Goal: Task Accomplishment & Management: Complete application form

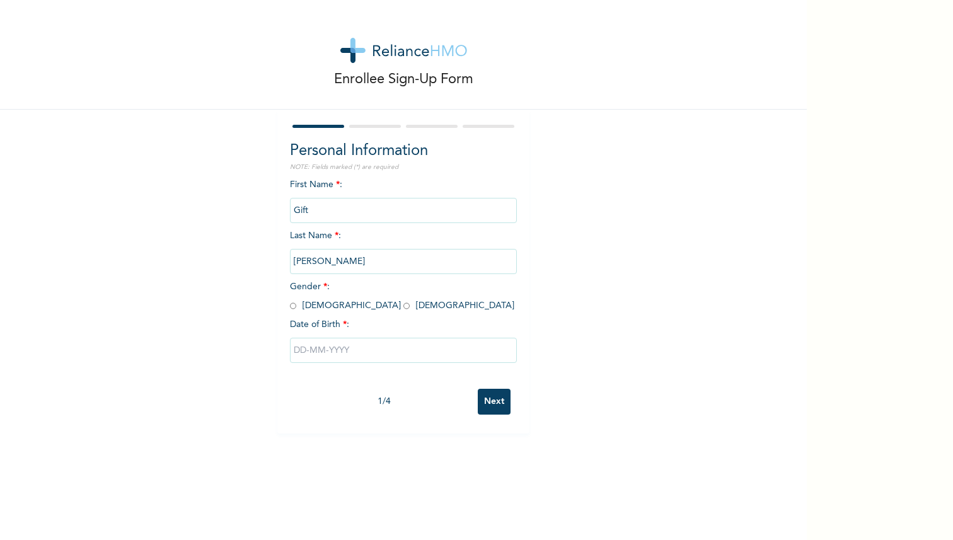
click at [403, 311] on input "radio" at bounding box center [406, 306] width 6 height 12
radio input "true"
click at [326, 338] on input "text" at bounding box center [403, 350] width 227 height 25
select select "8"
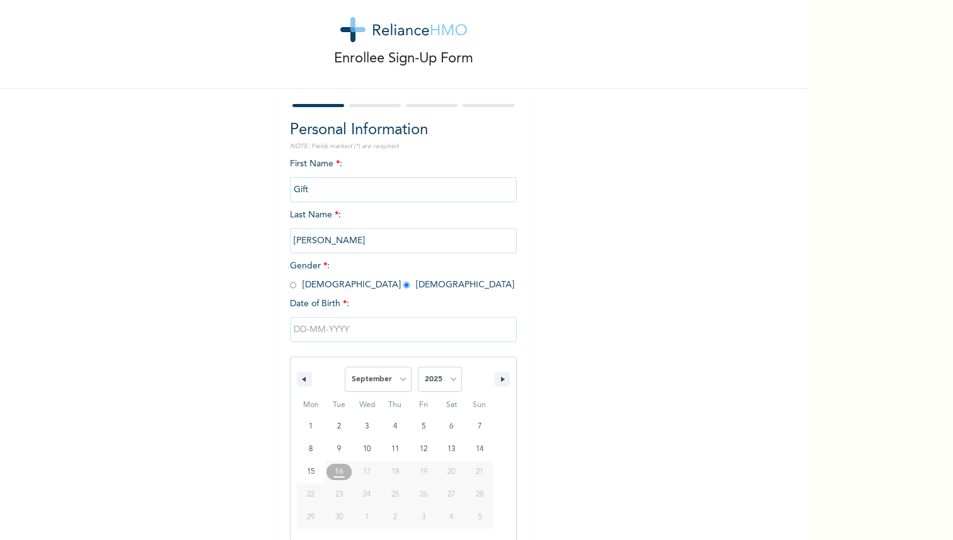
scroll to position [23, 0]
click at [437, 377] on select "2025 2024 2023 2022 2021 2020 2019 2018 2017 2016 2015 2014 2013 2012 2011 2010…" at bounding box center [440, 377] width 44 height 25
click at [320, 321] on input "text" at bounding box center [403, 327] width 227 height 25
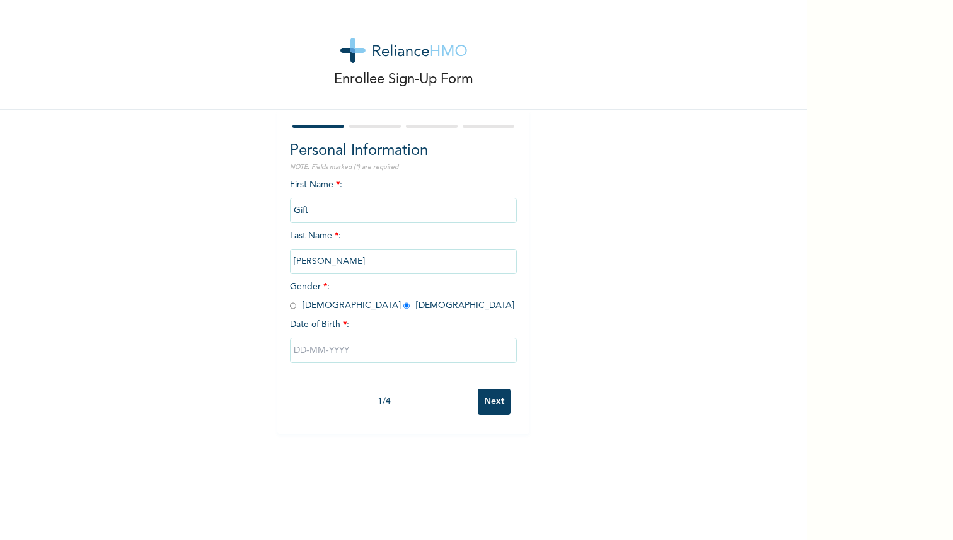
scroll to position [0, 0]
click at [308, 350] on input "text" at bounding box center [403, 350] width 227 height 25
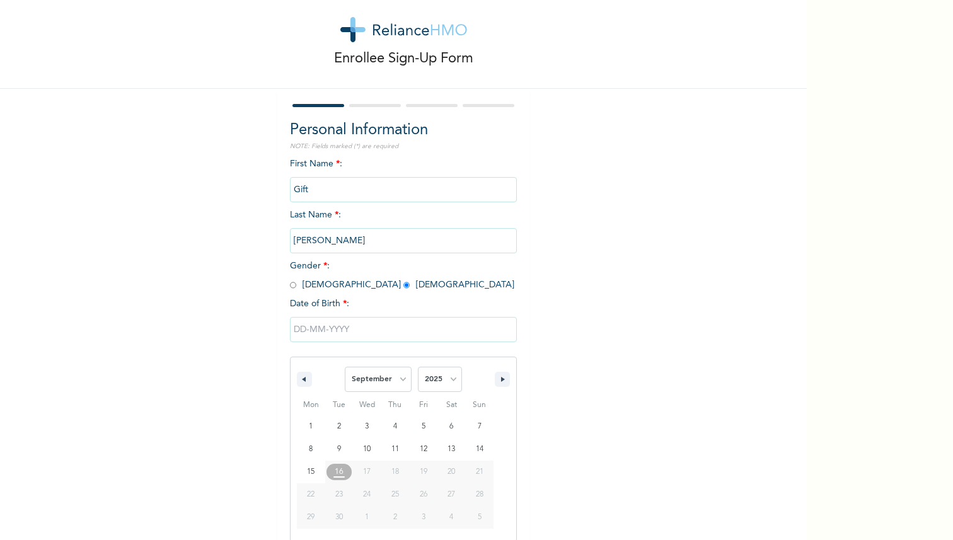
scroll to position [23, 0]
click at [307, 376] on button "button" at bounding box center [304, 377] width 15 height 15
click at [496, 376] on button "button" at bounding box center [502, 377] width 15 height 15
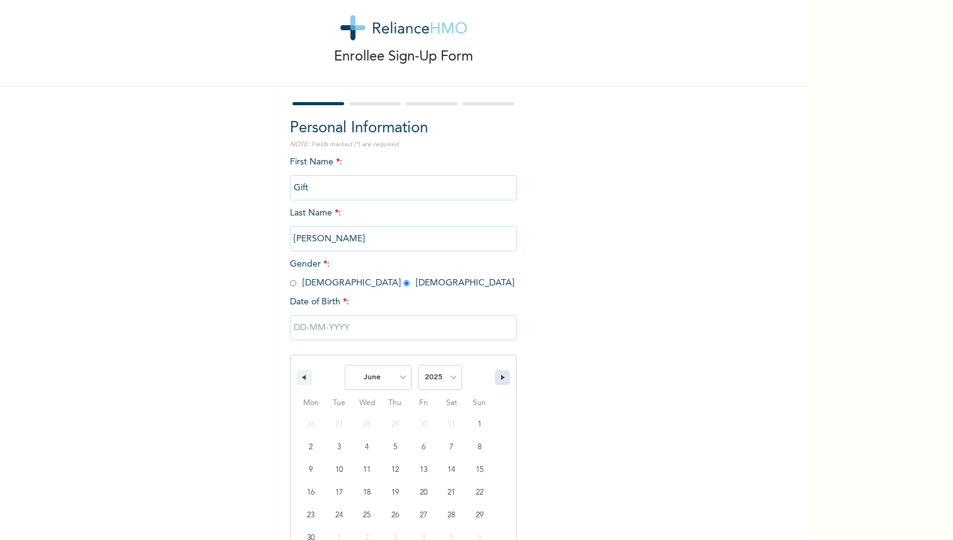
select select "6"
type input "[DATE]"
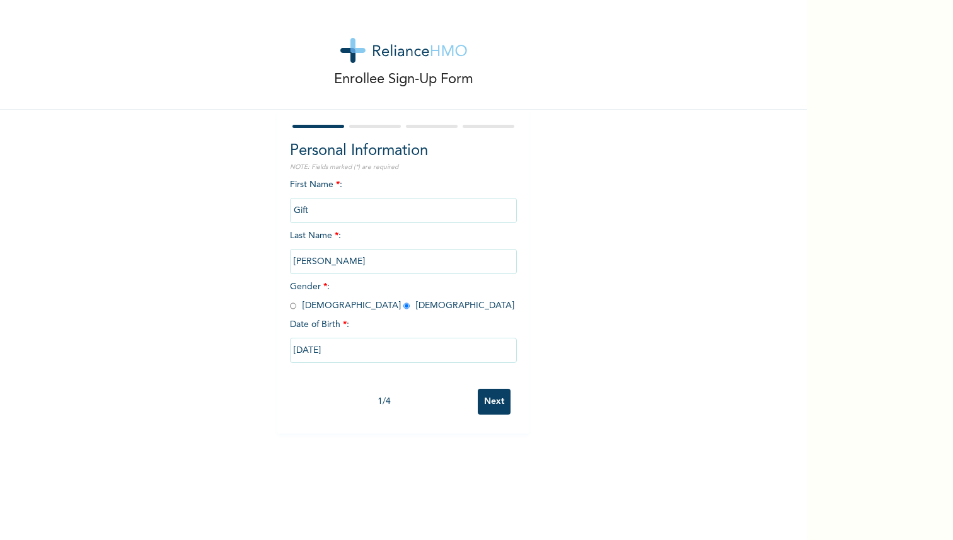
click at [348, 354] on input "[DATE]" at bounding box center [403, 350] width 227 height 25
select select "6"
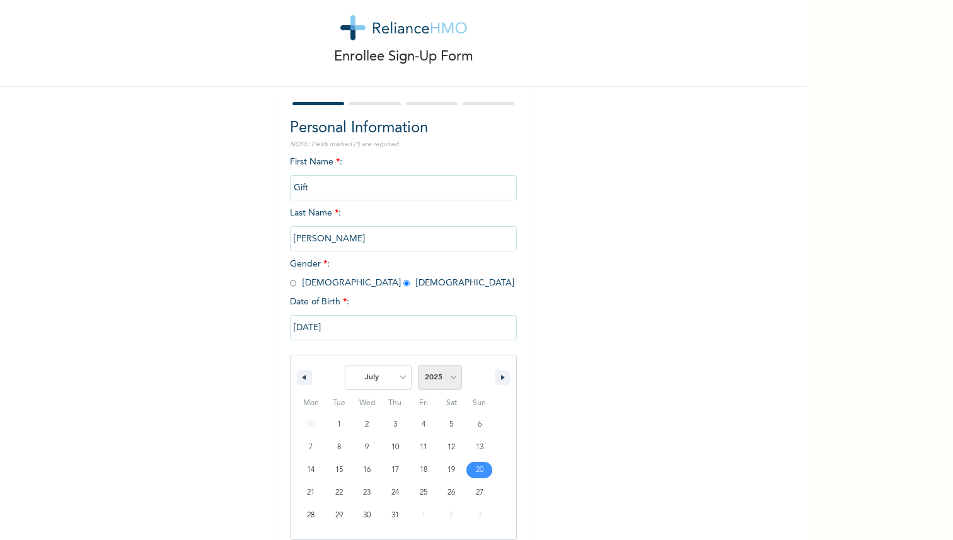
click at [437, 376] on select "2025 2024 2023 2022 2021 2020 2019 2018 2017 2016 2015 2014 2013 2012 2011 2010…" at bounding box center [440, 377] width 44 height 25
select select "2004"
click at [418, 365] on select "2025 2024 2023 2022 2021 2020 2019 2018 2017 2016 2015 2014 2013 2012 2011 2010…" at bounding box center [440, 377] width 44 height 25
type input "[DATE]"
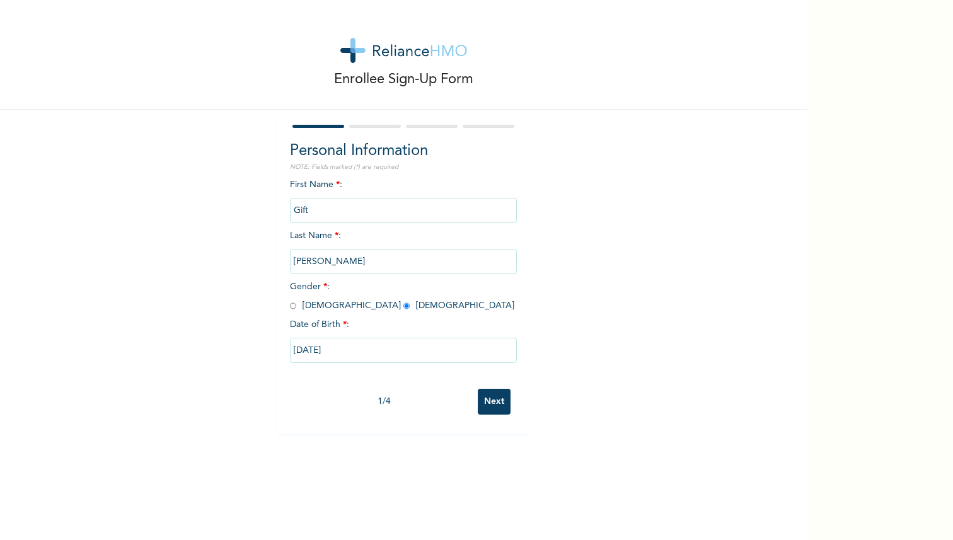
click at [497, 398] on input "Next" at bounding box center [494, 402] width 33 height 26
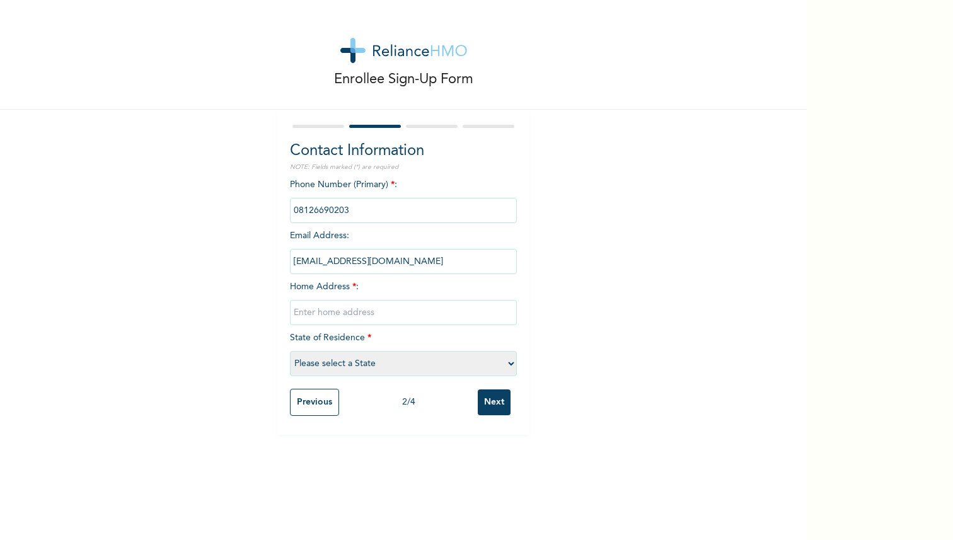
click at [348, 308] on input "text" at bounding box center [403, 312] width 227 height 25
type input "[STREET_ADDRESS][PERSON_NAME]"
click at [330, 362] on select "Please select a State [PERSON_NAME] (FCT) [PERSON_NAME] Ibom [GEOGRAPHIC_DATA] …" at bounding box center [403, 363] width 227 height 25
select select "25"
click at [290, 351] on select "Please select a State [PERSON_NAME] (FCT) [PERSON_NAME] Ibom [GEOGRAPHIC_DATA] …" at bounding box center [403, 363] width 227 height 25
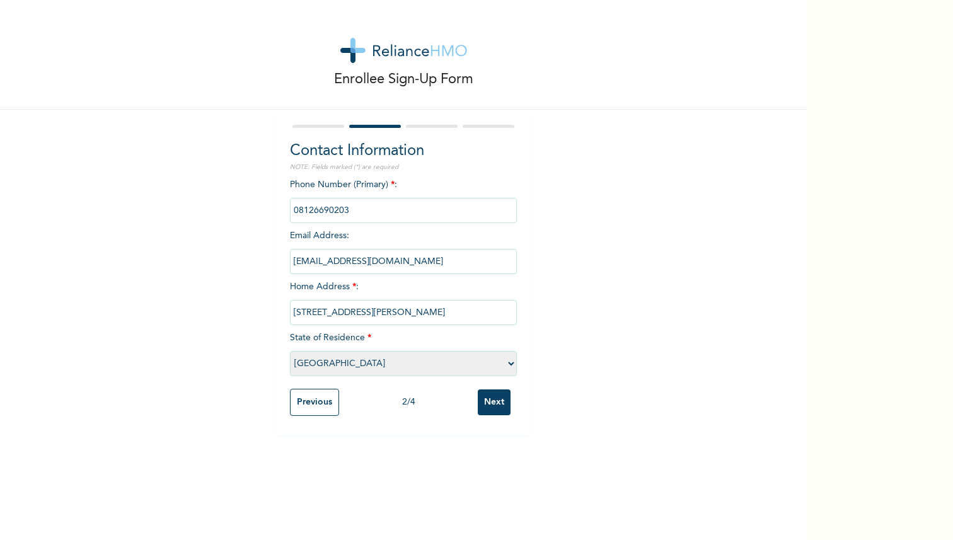
click at [484, 408] on input "Next" at bounding box center [494, 402] width 33 height 26
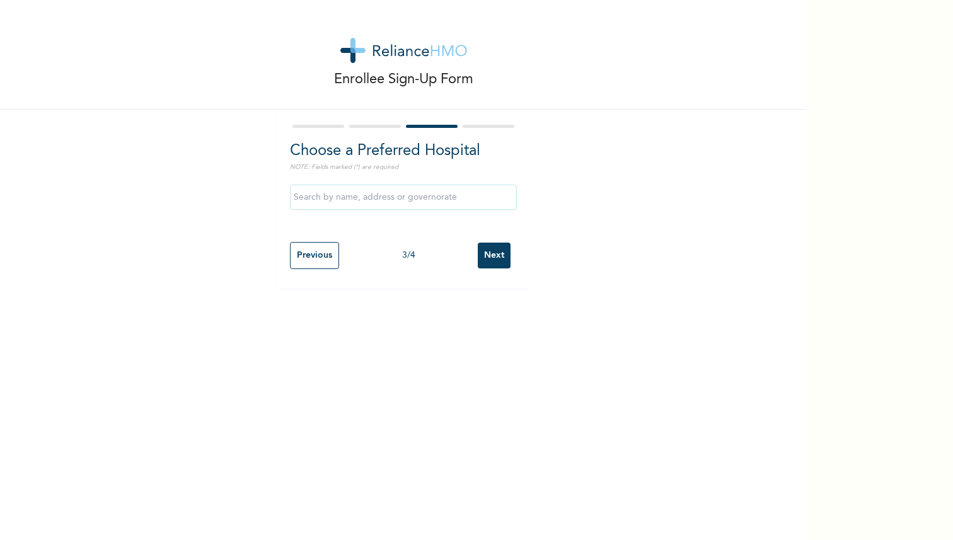
click at [406, 206] on input "text" at bounding box center [403, 197] width 227 height 25
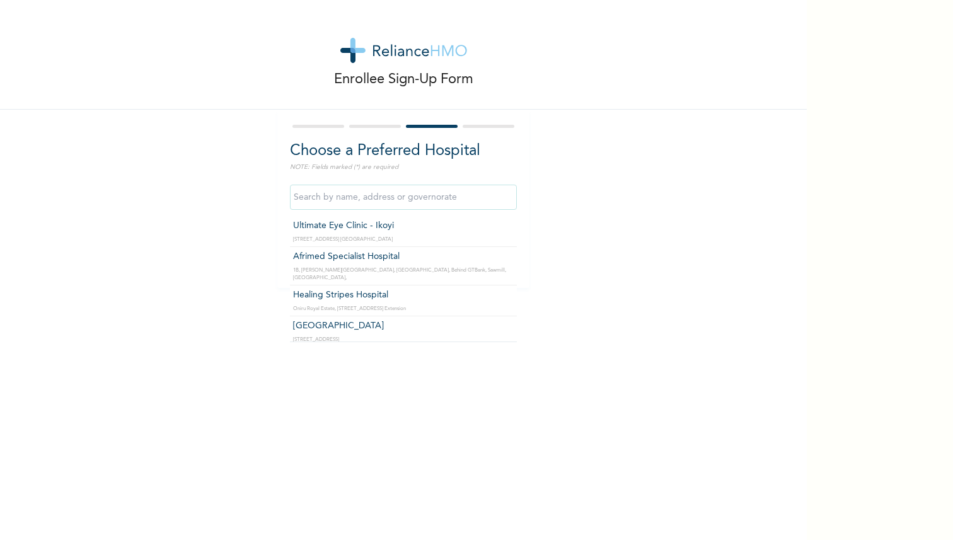
click at [583, 173] on div "Enrollee Sign-Up Form Choose a Preferred Hospital NOTE: Fields marked (*) are r…" at bounding box center [403, 144] width 807 height 288
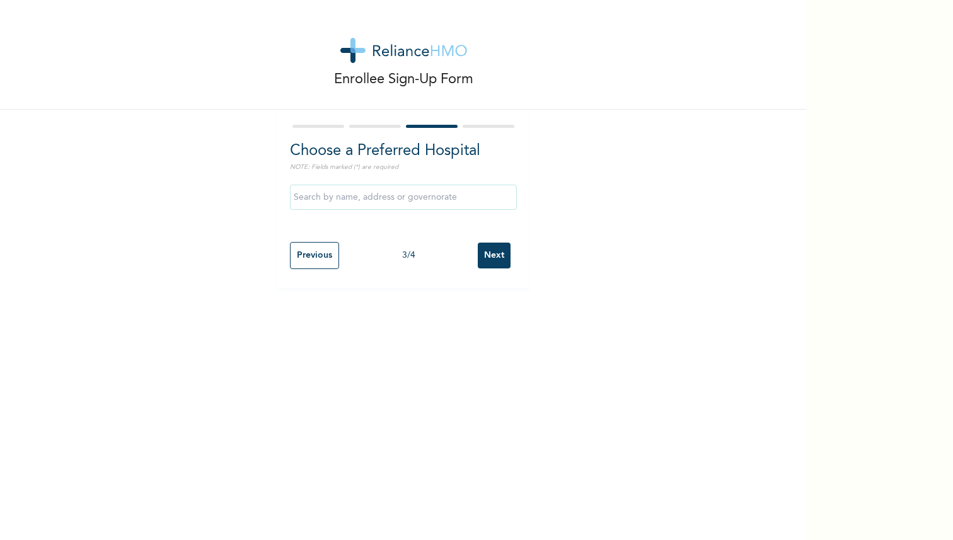
click at [498, 257] on input "Next" at bounding box center [494, 256] width 33 height 26
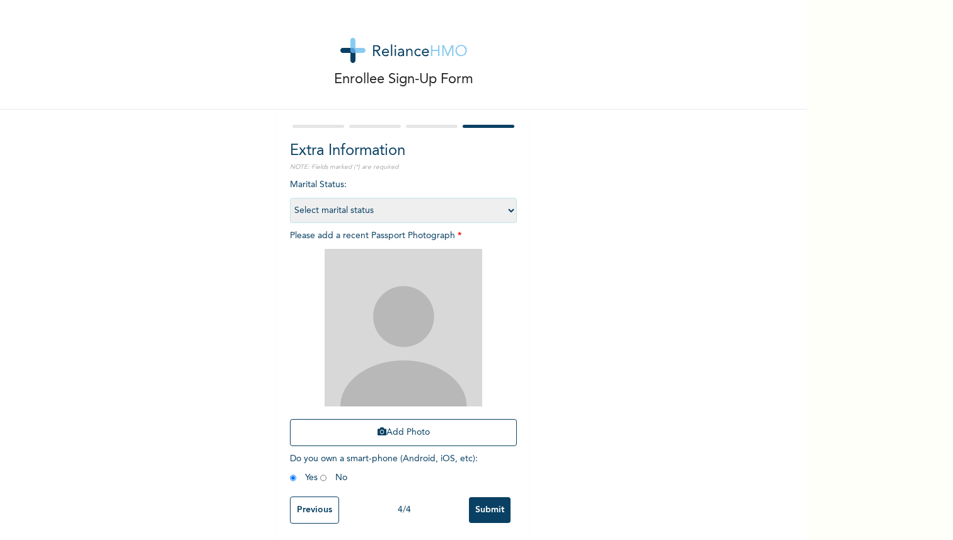
click at [389, 208] on select "Select marital status [DEMOGRAPHIC_DATA] Married [DEMOGRAPHIC_DATA] Widow/[DEMO…" at bounding box center [403, 210] width 227 height 25
select select "1"
click at [290, 198] on select "Select marital status [DEMOGRAPHIC_DATA] Married [DEMOGRAPHIC_DATA] Widow/[DEMO…" at bounding box center [403, 210] width 227 height 25
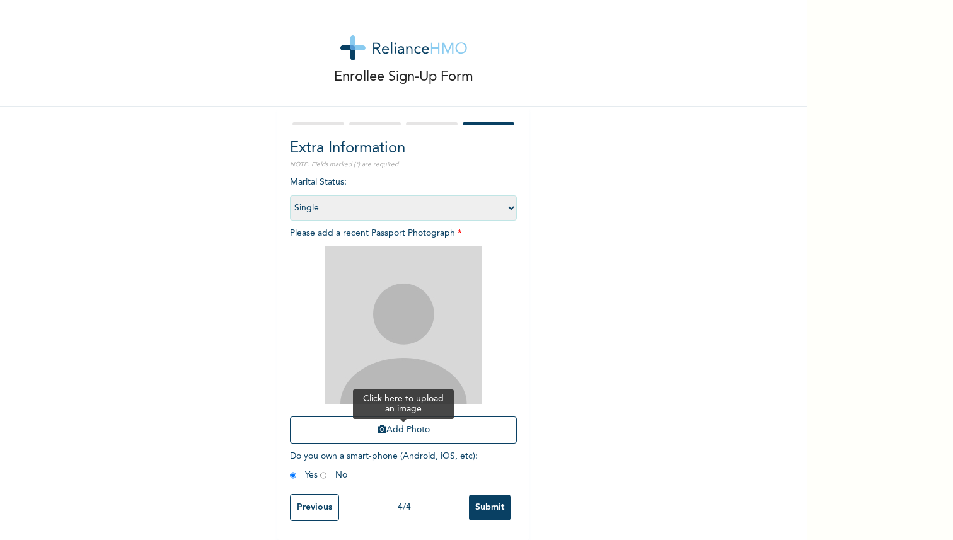
click at [386, 428] on button "Add Photo" at bounding box center [403, 430] width 227 height 27
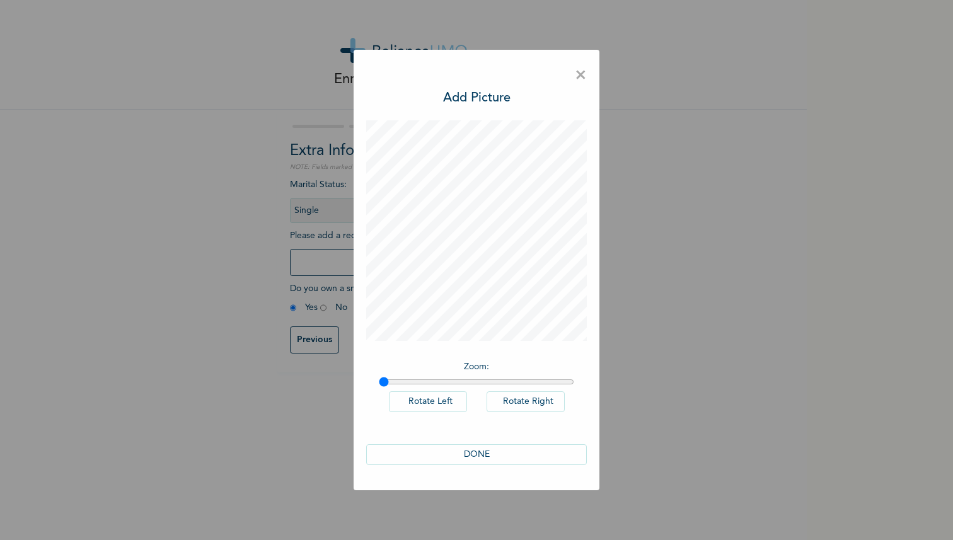
click at [577, 72] on span "×" at bounding box center [581, 75] width 12 height 26
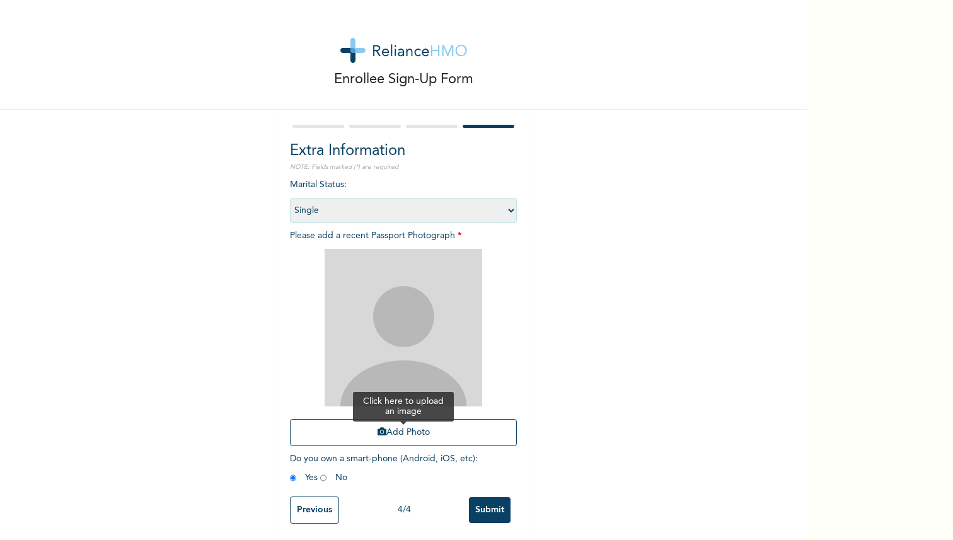
click at [369, 430] on button "Add Photo" at bounding box center [403, 432] width 227 height 27
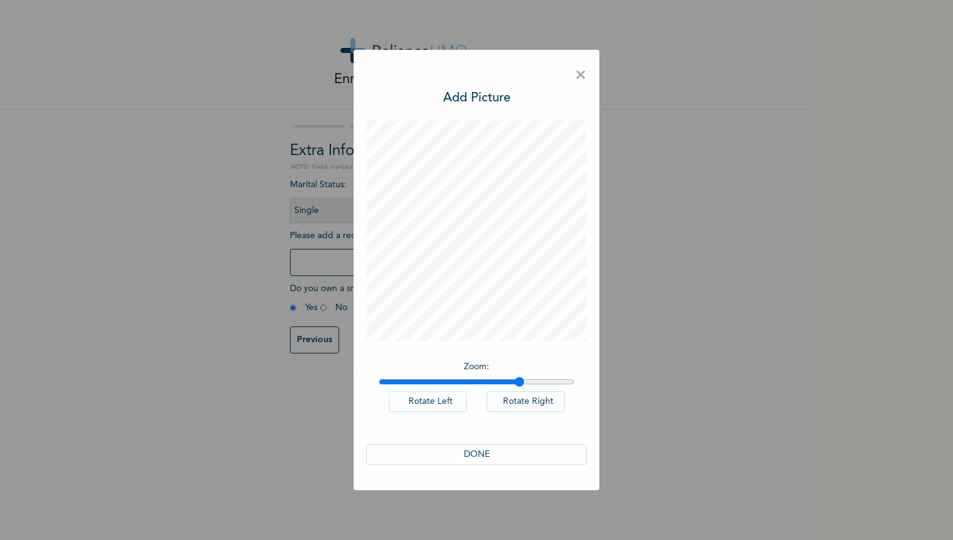
drag, startPoint x: 386, startPoint y: 379, endPoint x: 519, endPoint y: 379, distance: 133.0
click at [519, 379] on input "range" at bounding box center [476, 382] width 195 height 10
drag, startPoint x: 519, startPoint y: 379, endPoint x: 372, endPoint y: 380, distance: 146.8
type input "1"
click at [379, 380] on input "range" at bounding box center [476, 382] width 195 height 10
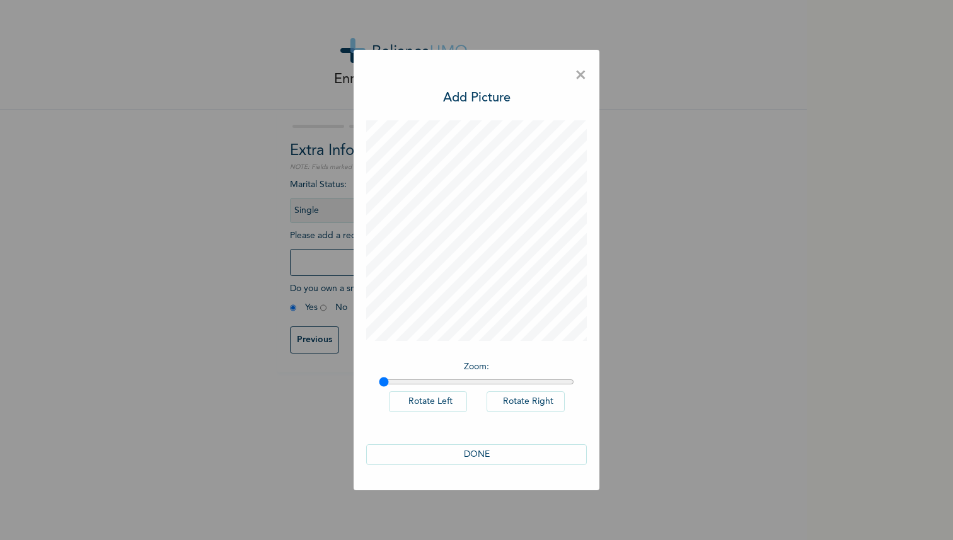
click at [447, 454] on button "DONE" at bounding box center [476, 454] width 221 height 21
click at [514, 398] on button "Rotate Right" at bounding box center [525, 401] width 78 height 21
click at [437, 401] on button "Rotate Left" at bounding box center [428, 401] width 78 height 21
click at [577, 75] on span "×" at bounding box center [581, 75] width 12 height 26
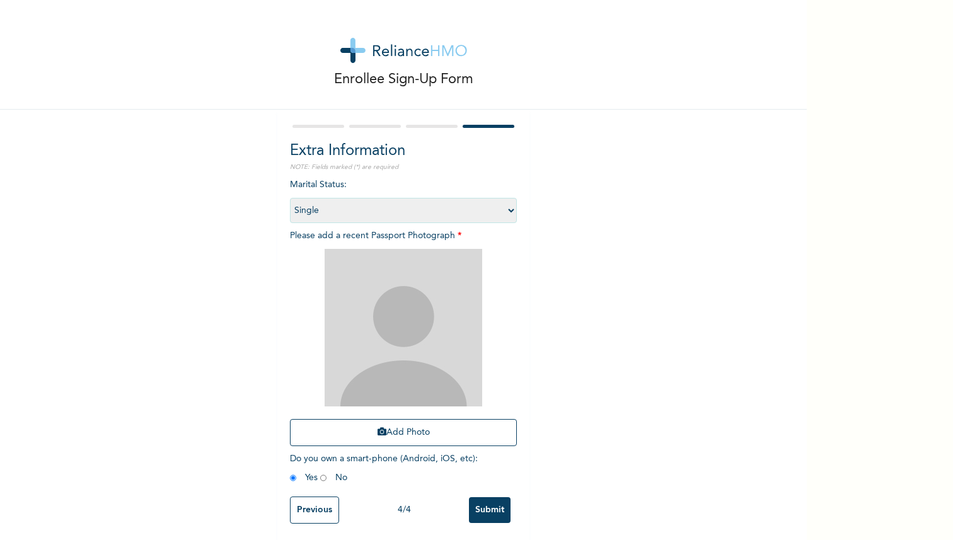
scroll to position [4, 0]
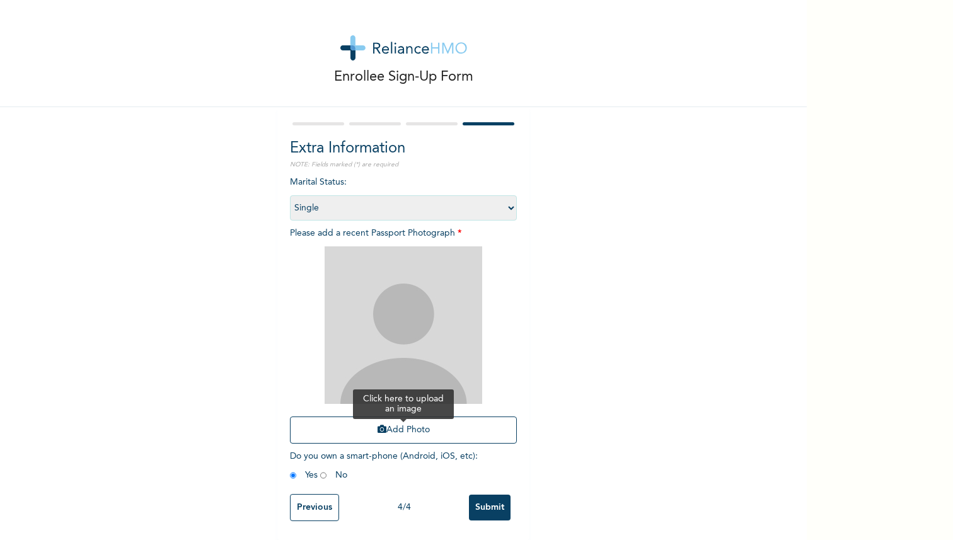
click at [399, 421] on button "Add Photo" at bounding box center [403, 430] width 227 height 27
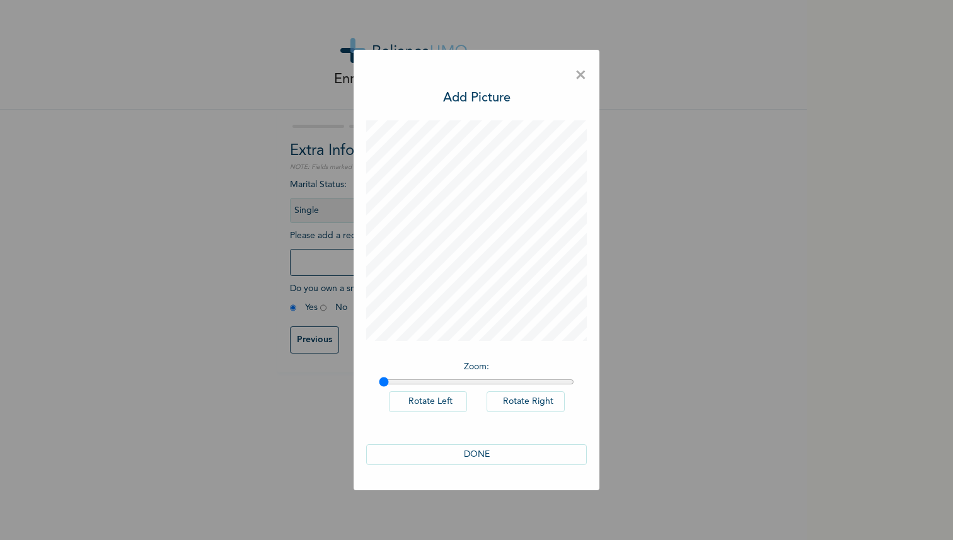
scroll to position [0, 0]
click at [485, 460] on button "DONE" at bounding box center [476, 454] width 221 height 21
click at [488, 455] on button "DONE" at bounding box center [476, 454] width 221 height 21
click at [582, 67] on span "×" at bounding box center [581, 75] width 12 height 26
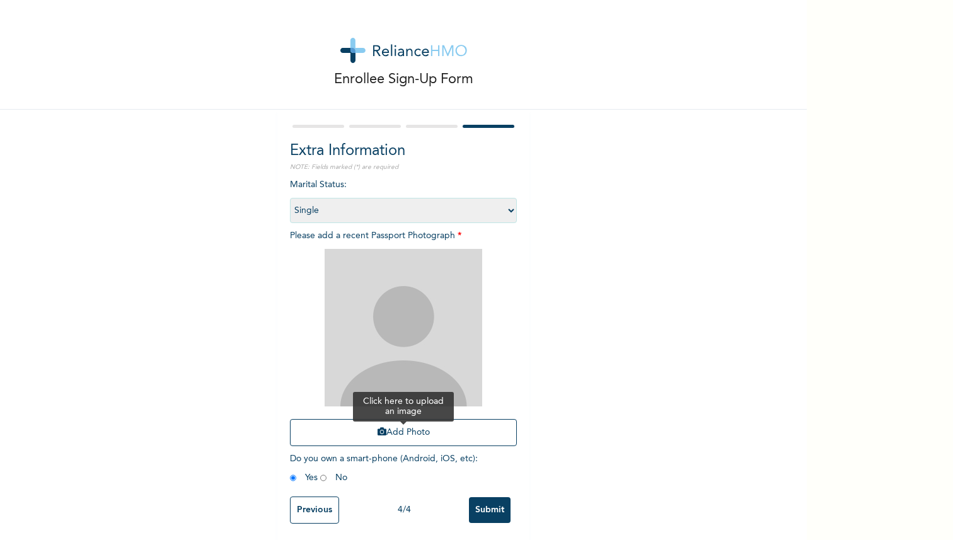
click at [364, 420] on button "Add Photo" at bounding box center [403, 432] width 227 height 27
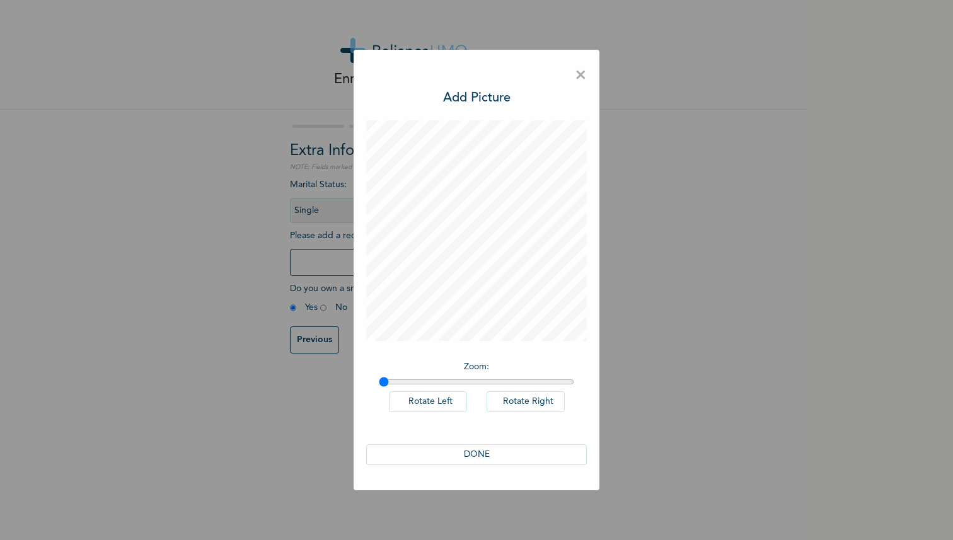
click at [546, 449] on button "DONE" at bounding box center [476, 454] width 221 height 21
click at [546, 456] on button "DONE" at bounding box center [476, 454] width 221 height 21
drag, startPoint x: 531, startPoint y: 402, endPoint x: 526, endPoint y: 396, distance: 8.5
click at [531, 401] on button "Rotate Right" at bounding box center [525, 401] width 78 height 21
drag, startPoint x: 383, startPoint y: 375, endPoint x: 409, endPoint y: 379, distance: 26.8
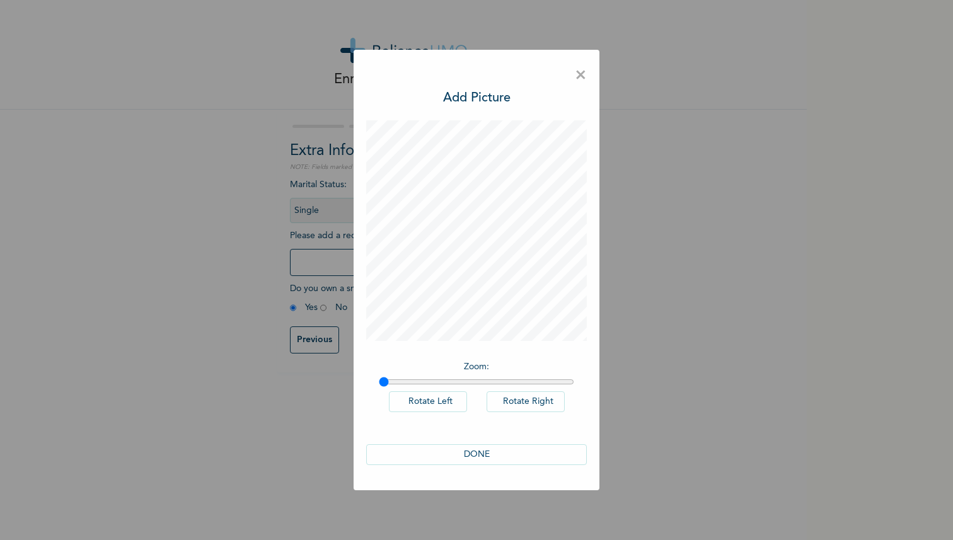
click at [410, 379] on div "Zoom : Rotate Left Rotate Right" at bounding box center [476, 393] width 221 height 78
click at [409, 379] on input "range" at bounding box center [476, 382] width 195 height 10
drag, startPoint x: 414, startPoint y: 381, endPoint x: 472, endPoint y: 381, distance: 58.0
type input "1.48"
click at [472, 381] on input "range" at bounding box center [476, 382] width 195 height 10
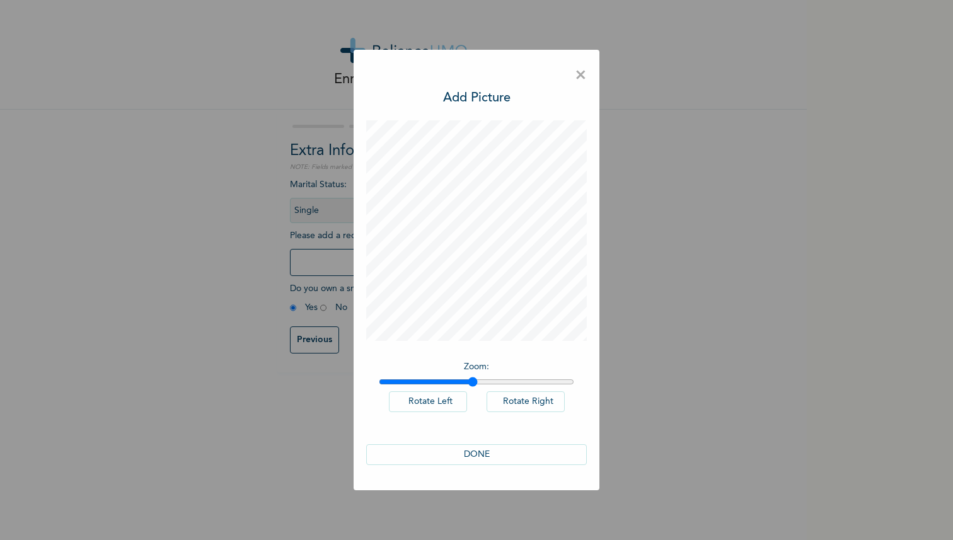
click at [447, 457] on button "DONE" at bounding box center [476, 454] width 221 height 21
click at [446, 456] on button "DONE" at bounding box center [476, 454] width 221 height 21
click at [584, 79] on span "×" at bounding box center [581, 75] width 12 height 26
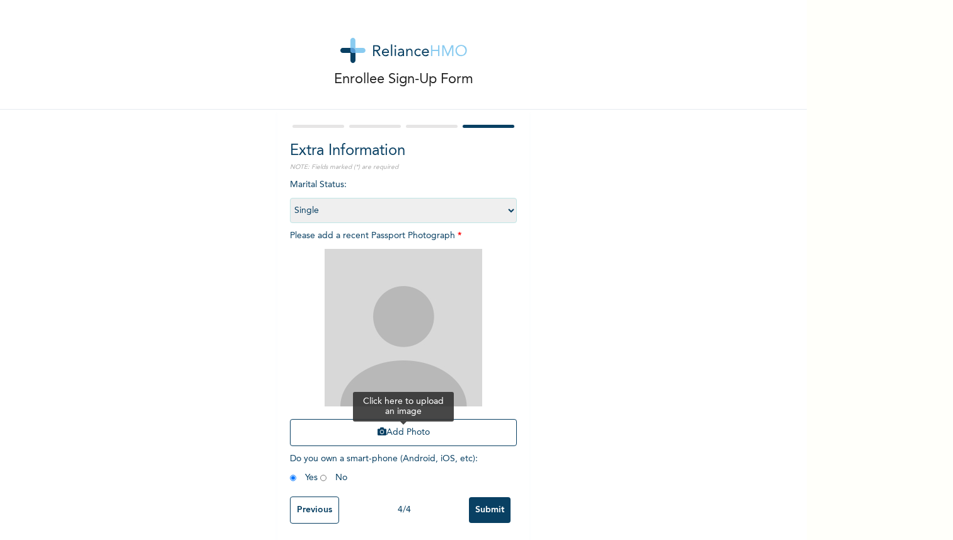
scroll to position [4, 0]
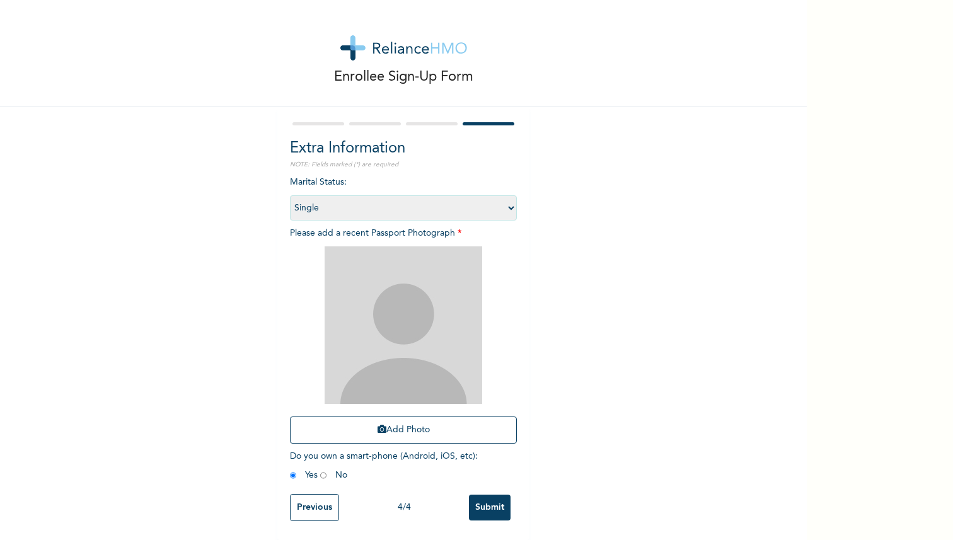
click at [479, 507] on input "Submit" at bounding box center [490, 508] width 42 height 26
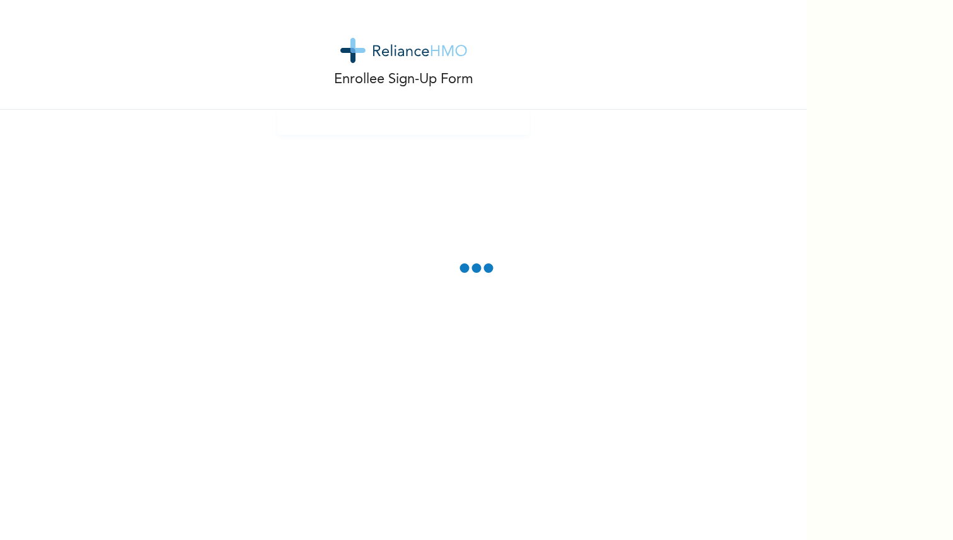
scroll to position [0, 0]
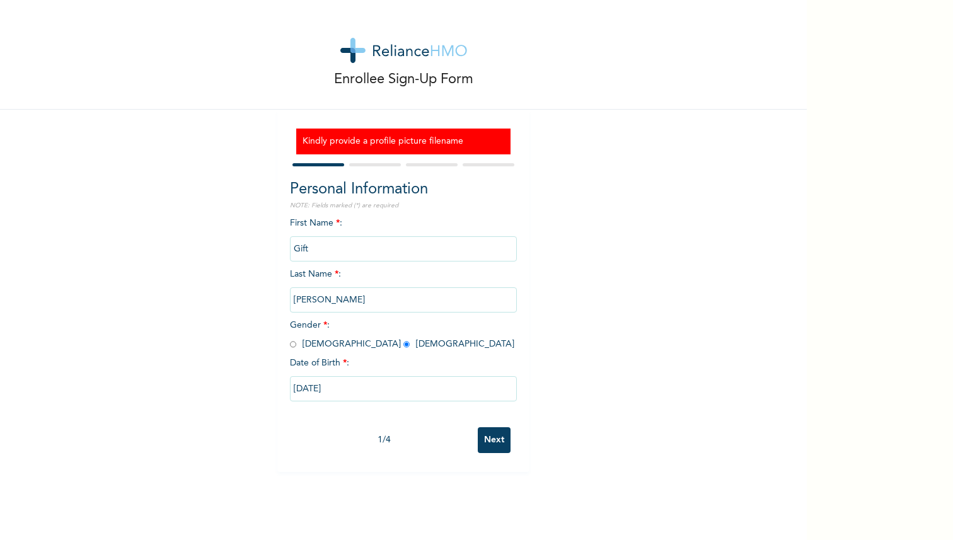
click at [495, 441] on input "Next" at bounding box center [494, 440] width 33 height 26
select select "25"
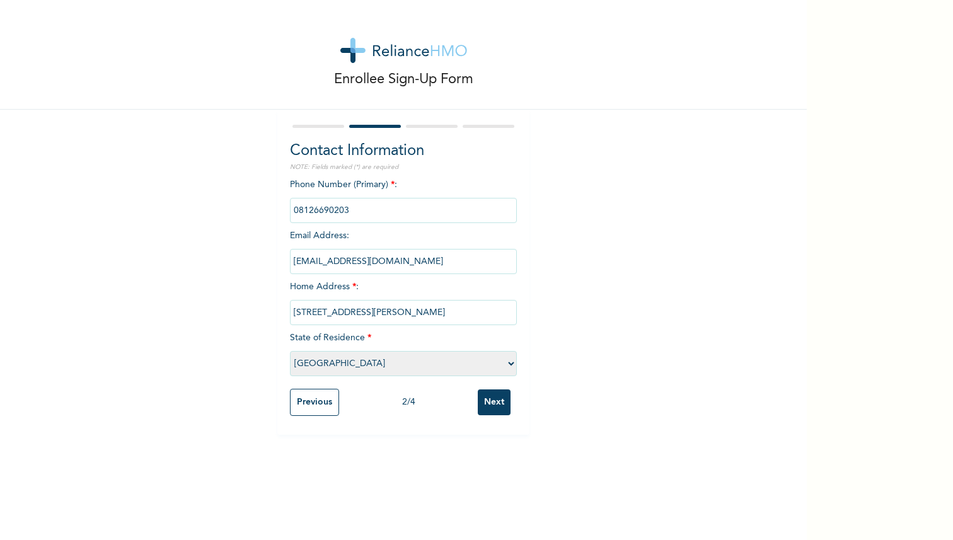
click at [492, 408] on input "Next" at bounding box center [494, 402] width 33 height 26
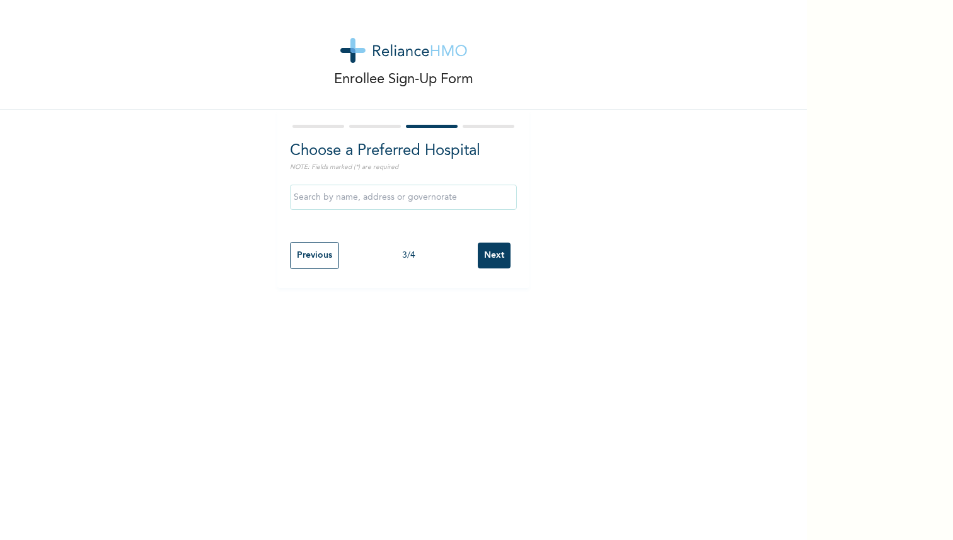
click at [493, 262] on input "Next" at bounding box center [494, 256] width 33 height 26
select select "1"
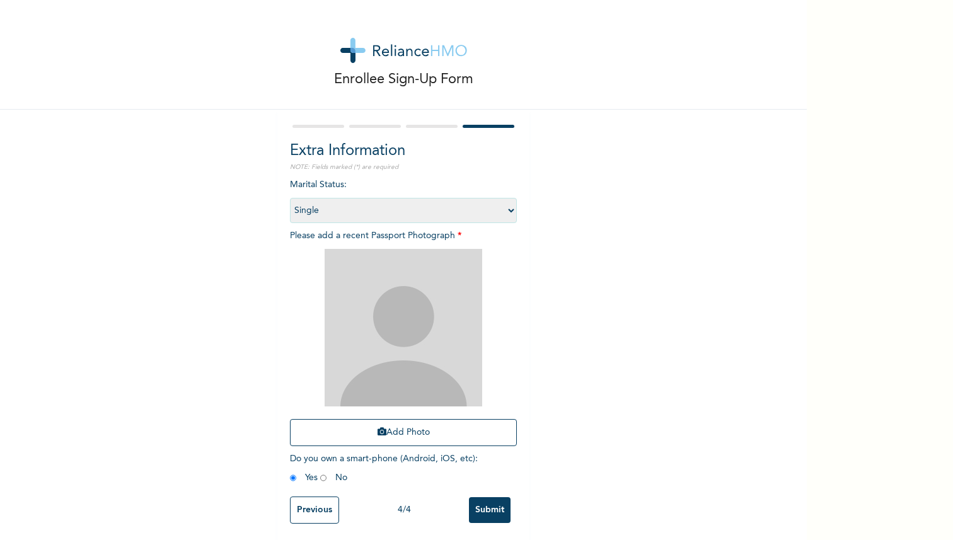
click at [394, 347] on img at bounding box center [404, 328] width 158 height 158
click at [409, 356] on img at bounding box center [404, 328] width 158 height 158
click at [373, 430] on button "Add Photo" at bounding box center [403, 432] width 227 height 27
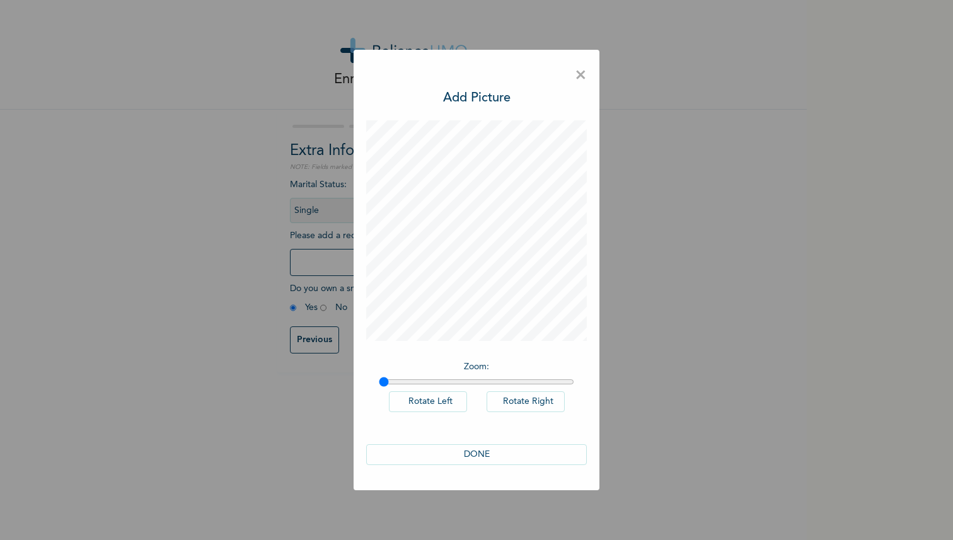
click at [482, 454] on button "DONE" at bounding box center [476, 454] width 221 height 21
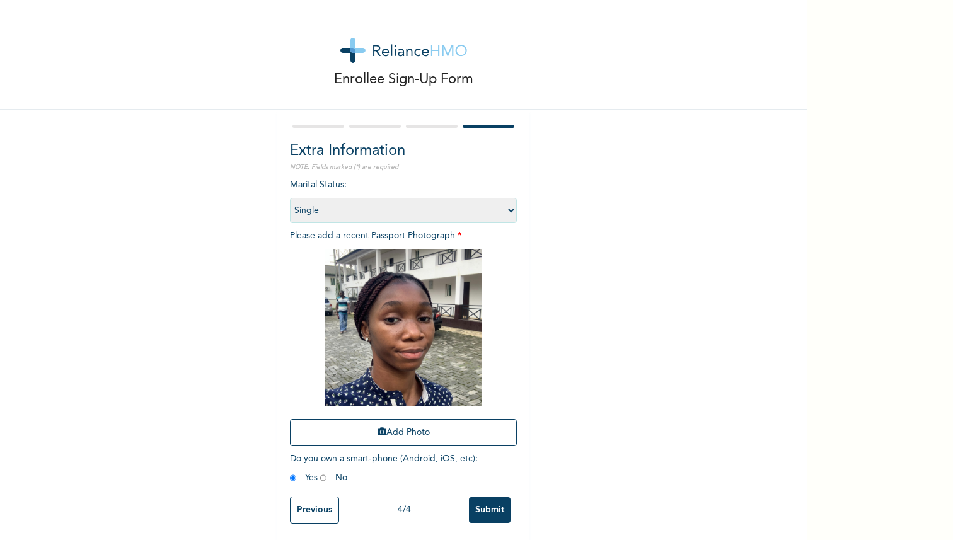
click at [498, 505] on input "Submit" at bounding box center [490, 510] width 42 height 26
